Goal: Task Accomplishment & Management: Use online tool/utility

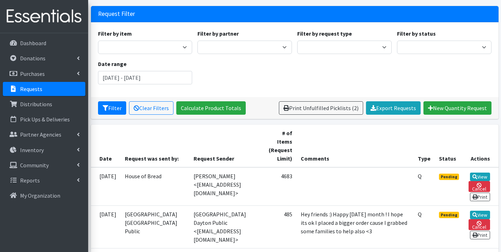
scroll to position [47, 0]
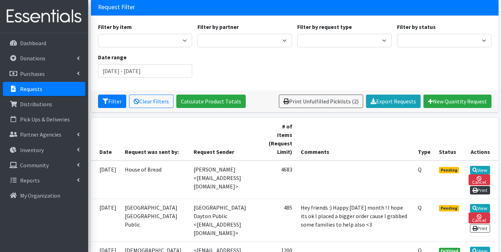
click at [482, 186] on link "Print" at bounding box center [480, 190] width 20 height 8
click at [479, 224] on link "Print" at bounding box center [480, 228] width 20 height 8
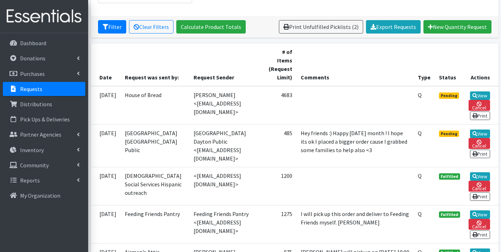
scroll to position [123, 0]
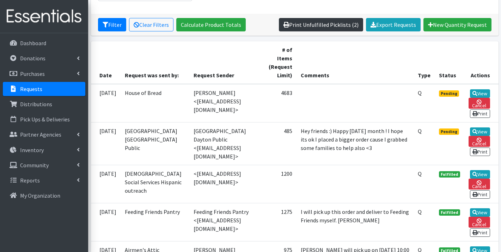
click at [314, 26] on link "Print Unfulfilled Picklists (2)" at bounding box center [321, 24] width 84 height 13
click at [327, 31] on link "Print Unfulfilled Picklists (2)" at bounding box center [321, 24] width 84 height 13
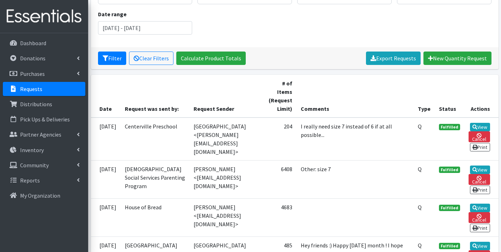
scroll to position [79, 0]
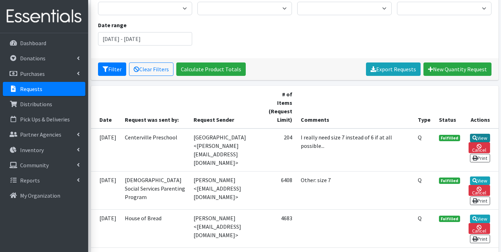
click at [481, 138] on link "View" at bounding box center [480, 138] width 20 height 8
click at [481, 176] on link "View" at bounding box center [480, 180] width 20 height 8
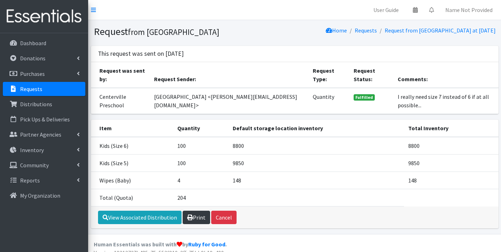
click at [196, 215] on link "Print" at bounding box center [197, 217] width 28 height 13
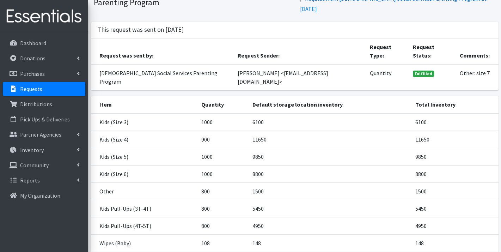
scroll to position [90, 0]
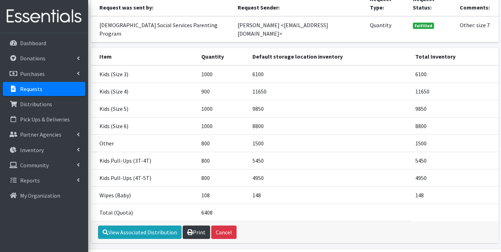
click at [195, 225] on link "Print" at bounding box center [197, 231] width 28 height 13
